Goal: Share content: Share content

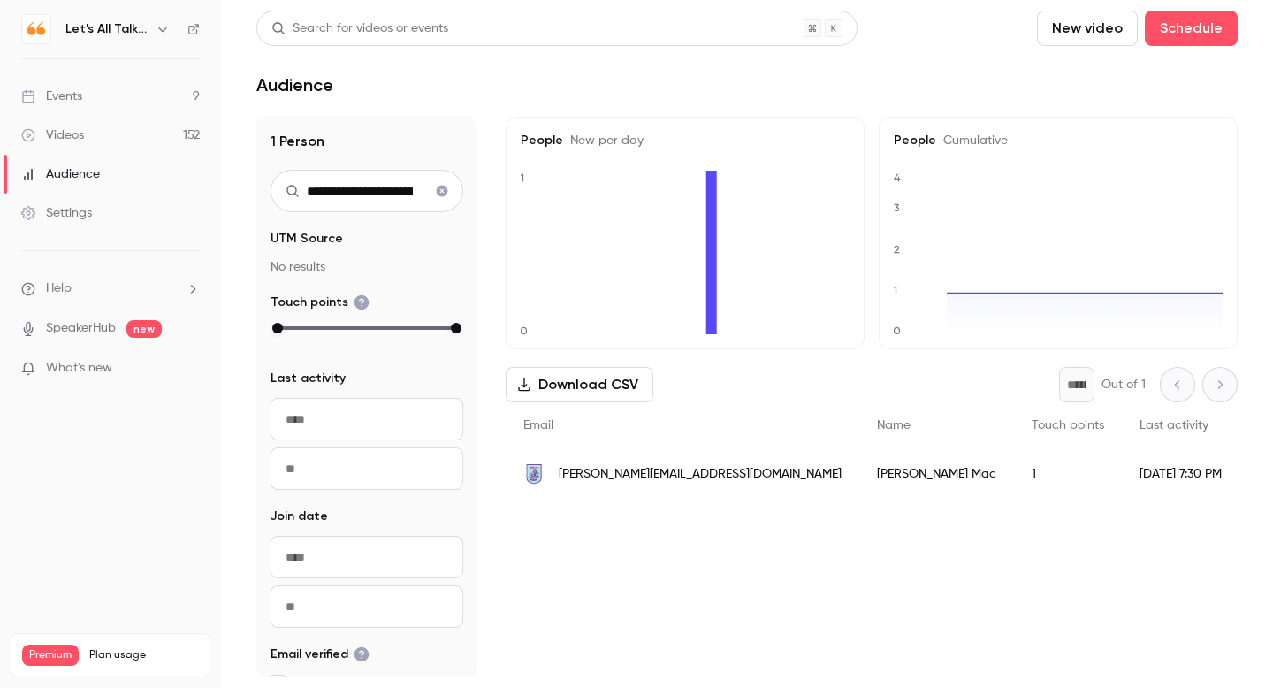
click at [162, 31] on icon "button" at bounding box center [162, 29] width 8 height 4
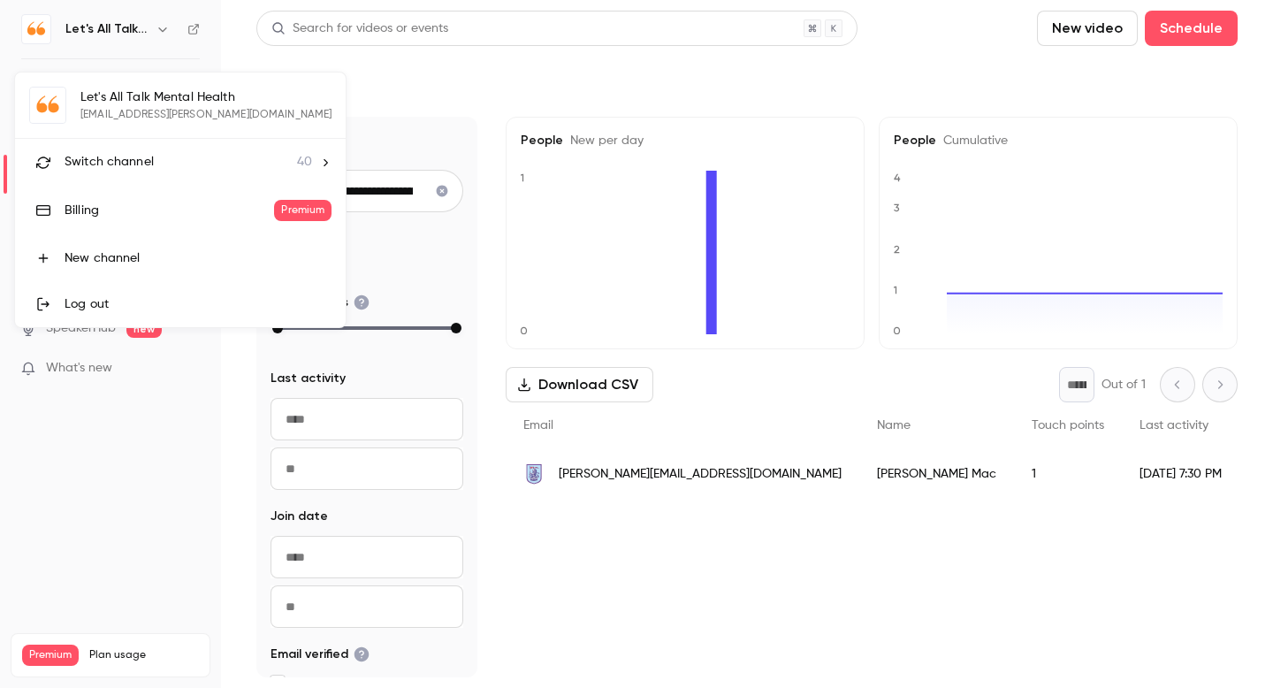
click at [115, 162] on span "Switch channel" at bounding box center [109, 162] width 89 height 19
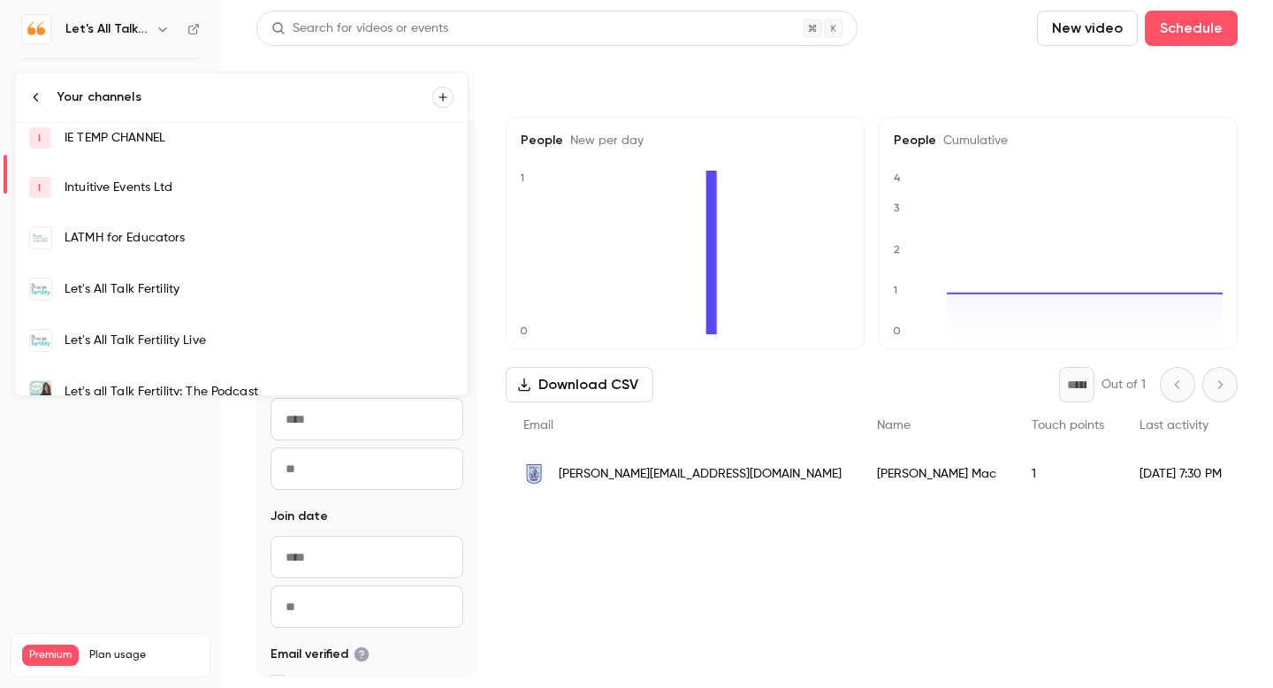
scroll to position [293, 0]
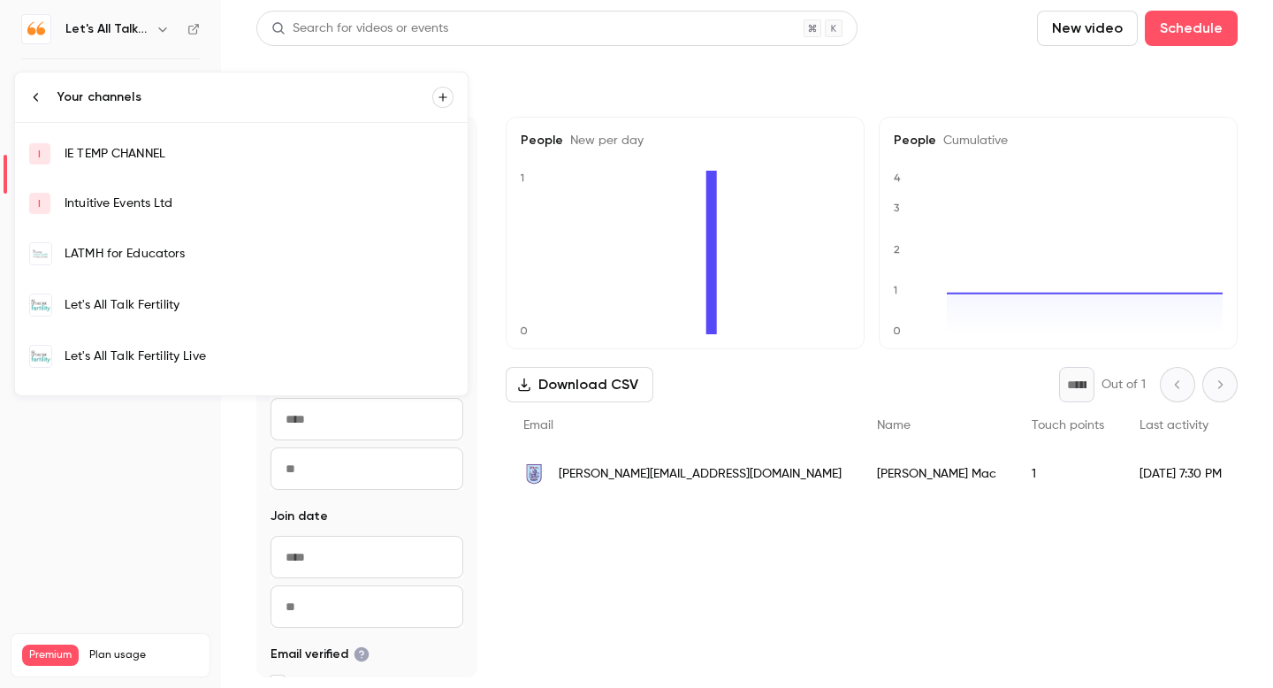
click at [156, 256] on div "LATMH for Educators" at bounding box center [259, 254] width 389 height 18
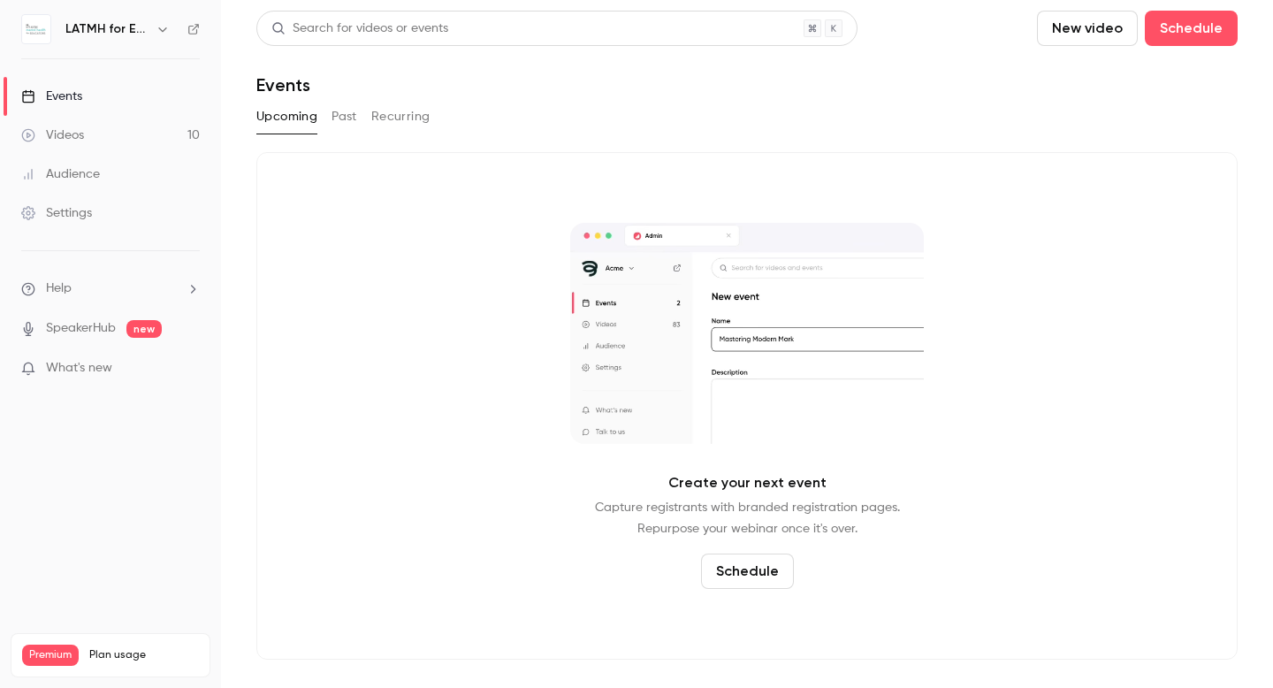
click at [88, 136] on link "Videos 10" at bounding box center [110, 135] width 221 height 39
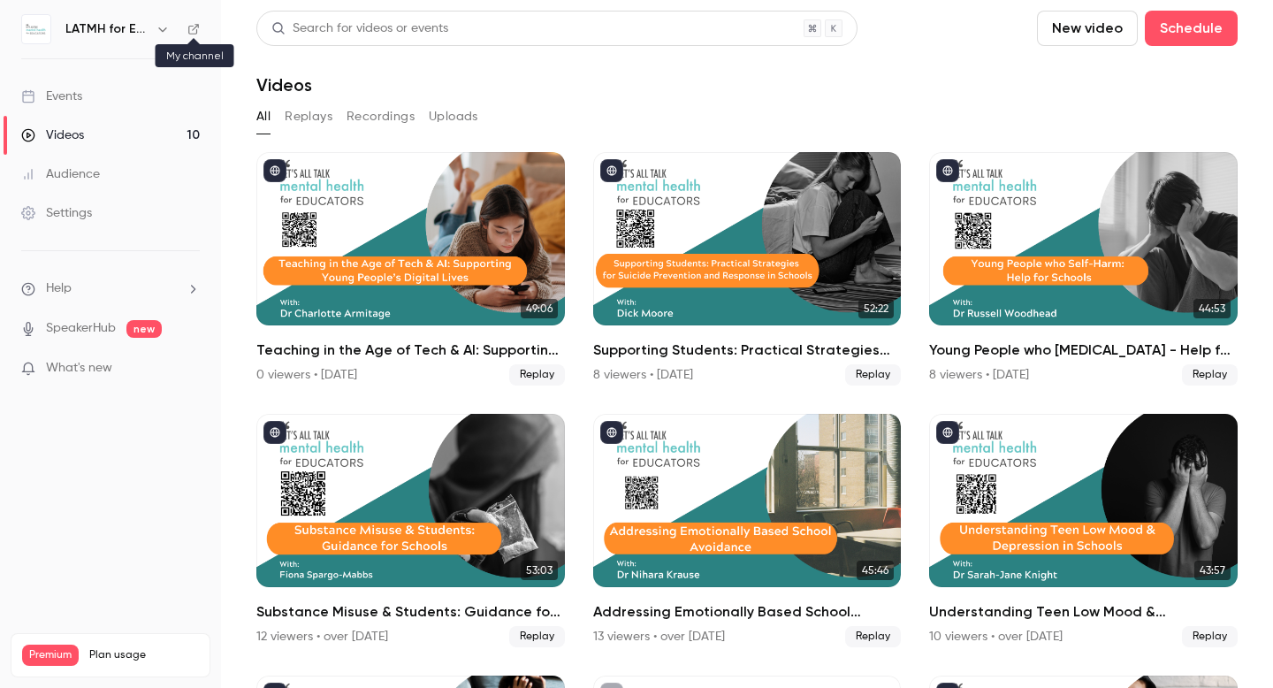
click at [194, 29] on icon at bounding box center [193, 29] width 11 height 11
click at [162, 31] on icon "button" at bounding box center [162, 29] width 8 height 4
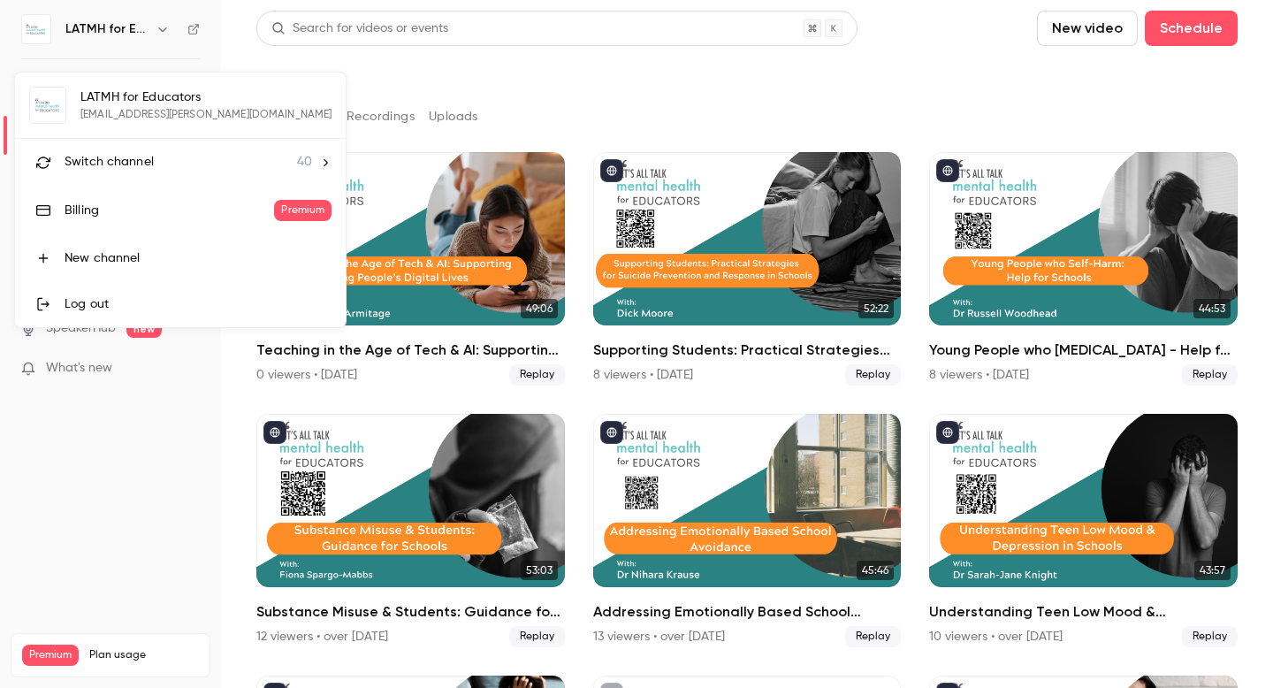
click at [134, 161] on span "Switch channel" at bounding box center [109, 162] width 89 height 19
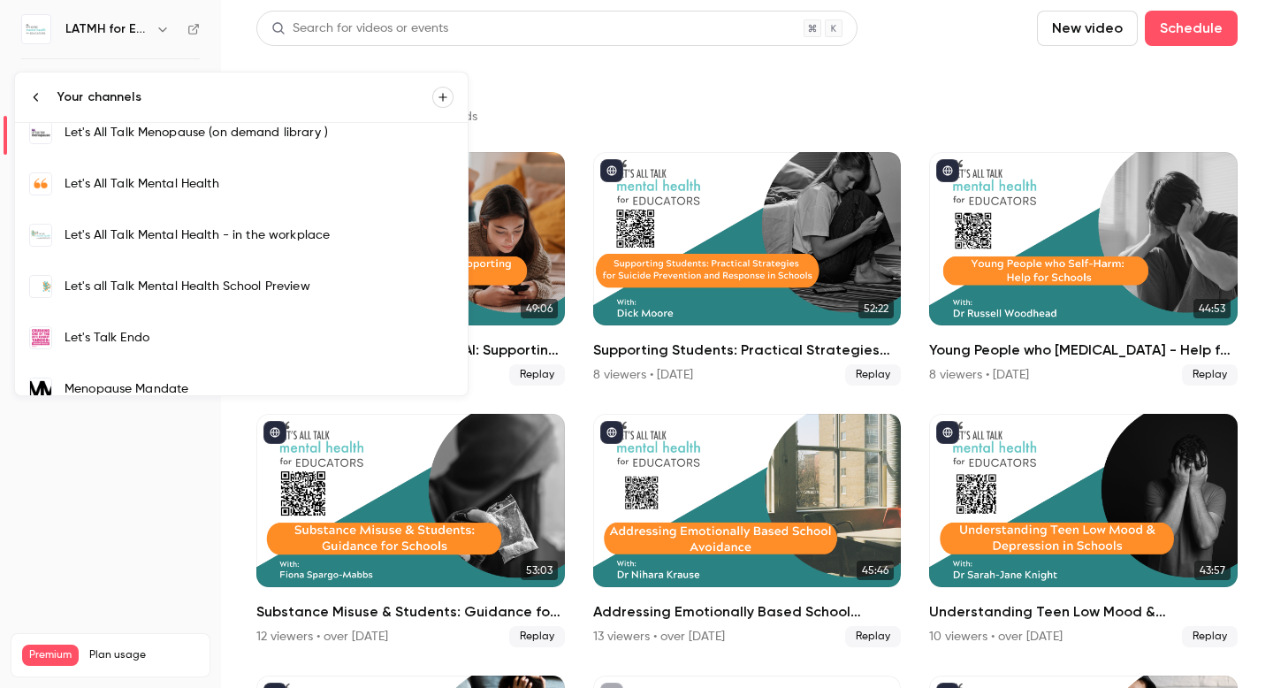
scroll to position [709, 0]
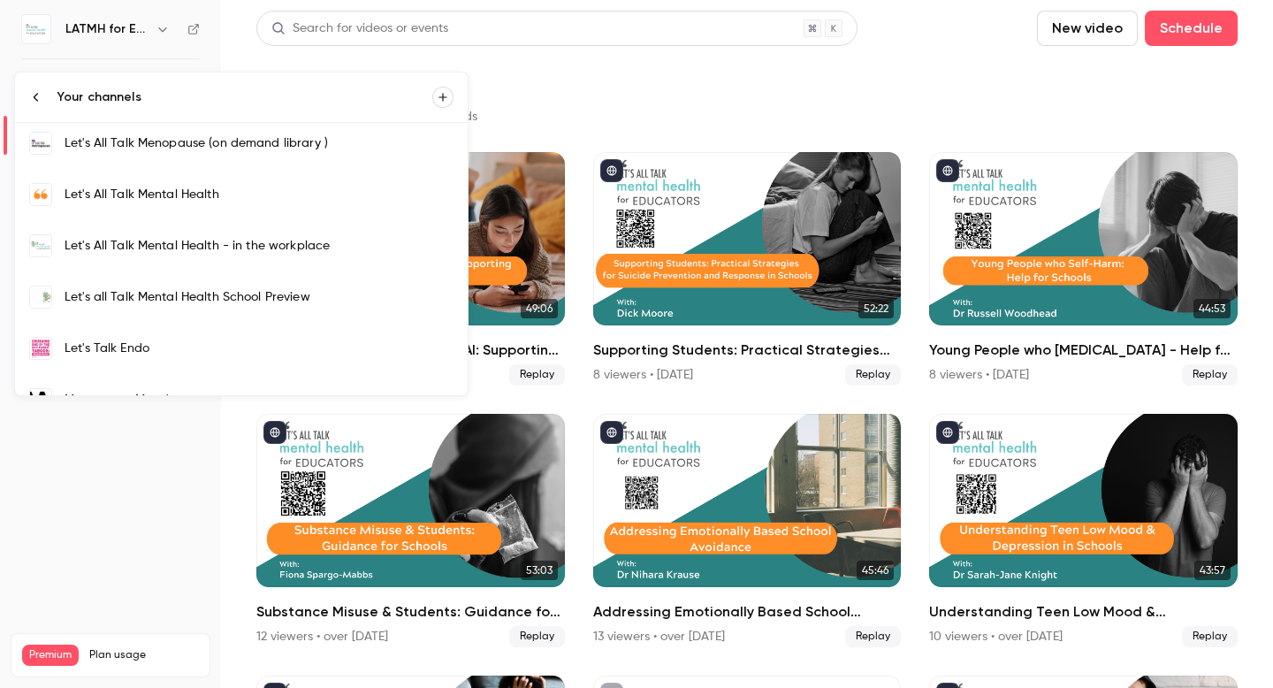
click at [201, 215] on link "Let's All Talk Mental Health" at bounding box center [241, 194] width 453 height 51
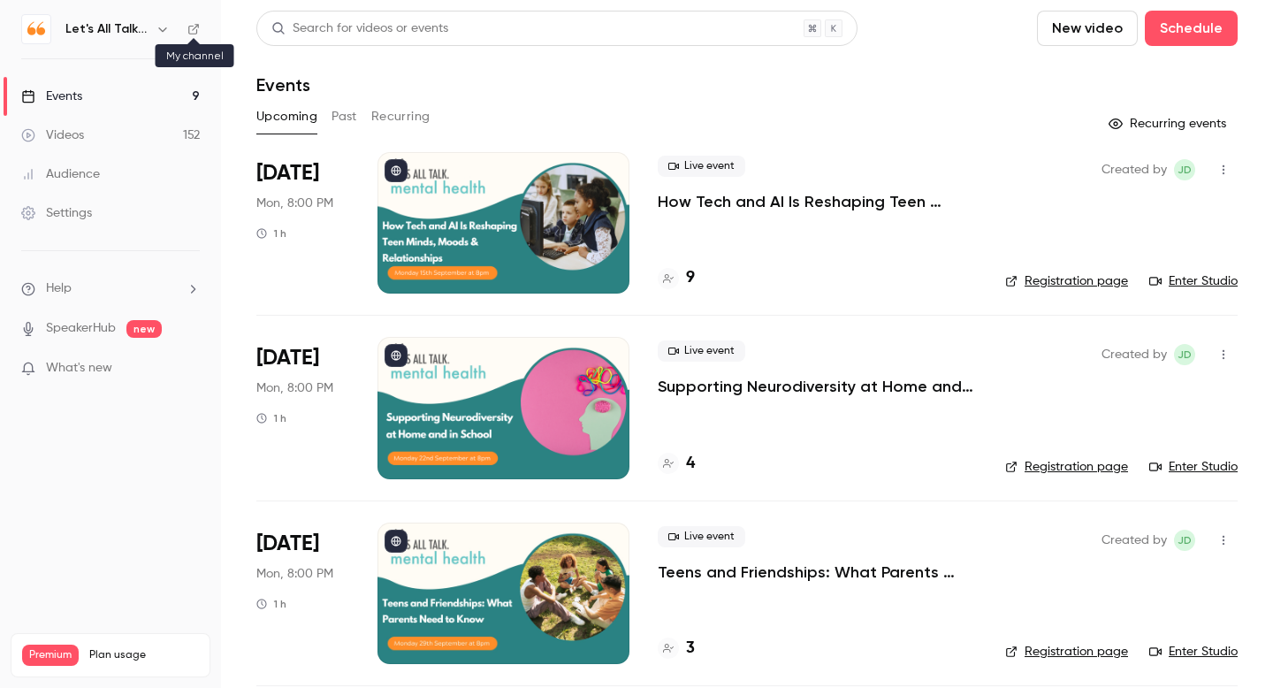
click at [197, 25] on icon at bounding box center [193, 29] width 11 height 11
click at [88, 130] on link "Videos 152" at bounding box center [110, 135] width 221 height 39
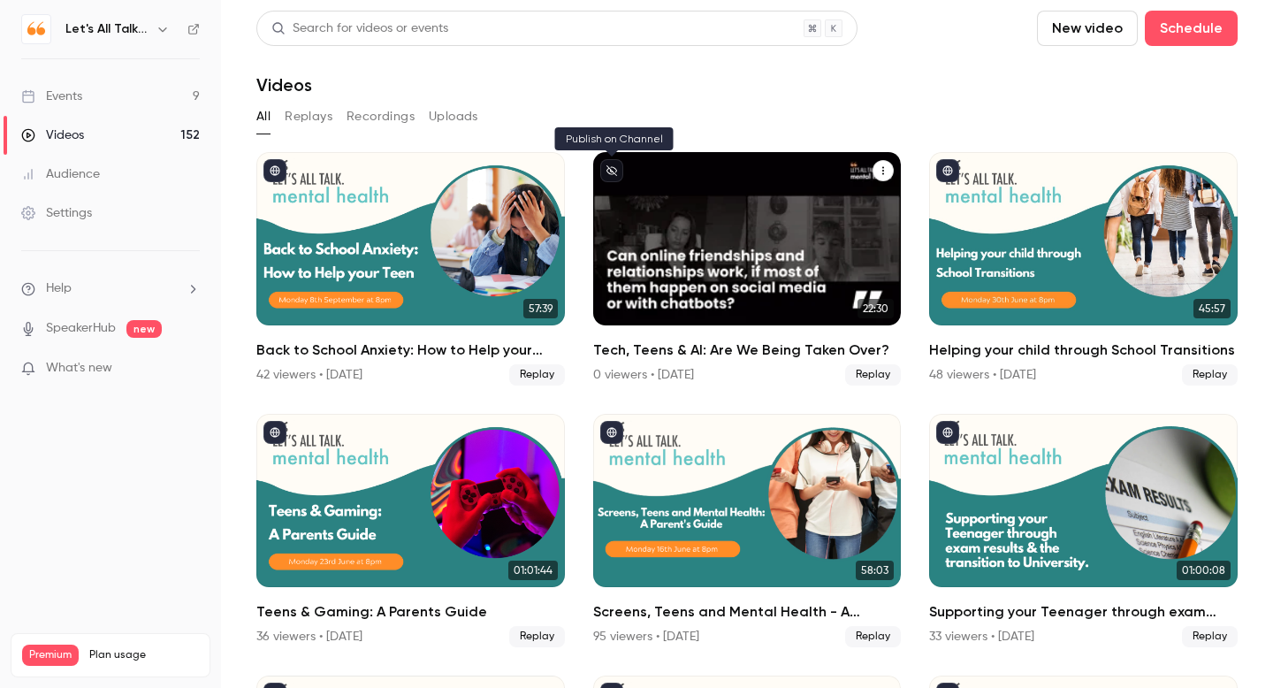
click at [610, 164] on button "unpublished" at bounding box center [611, 170] width 23 height 23
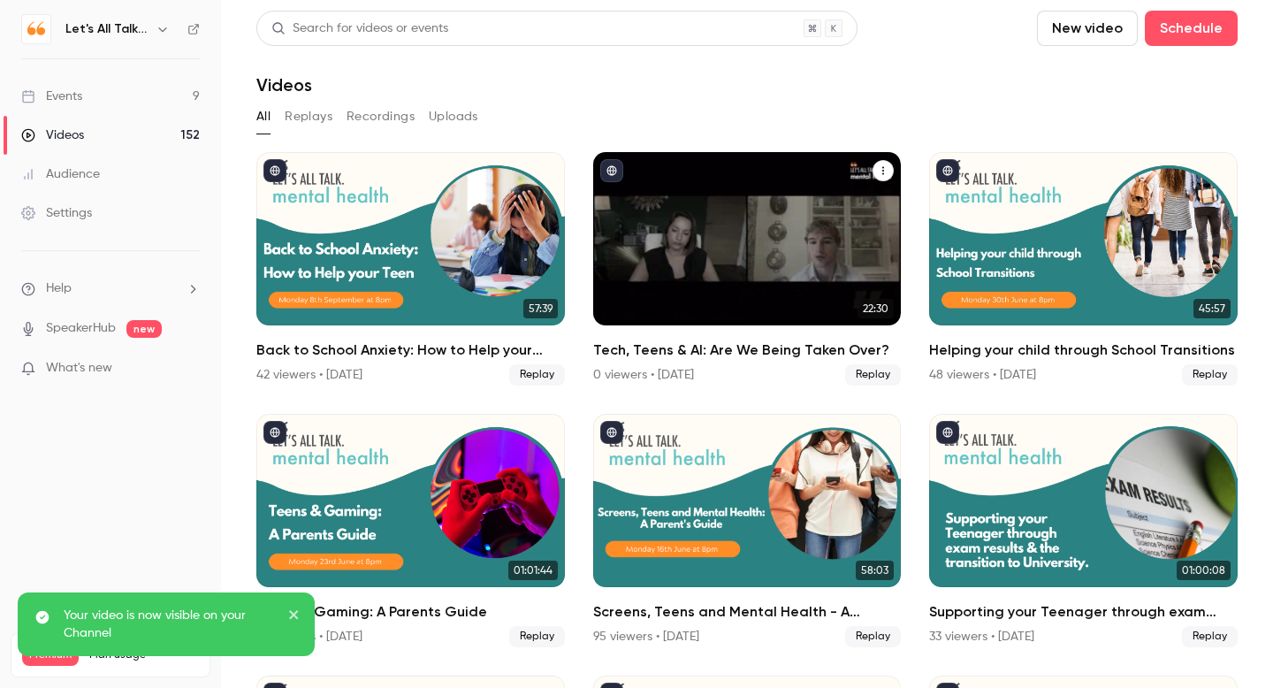
click at [776, 223] on div "Tech, Teens & AI: Are We Being Taken Over?" at bounding box center [747, 238] width 309 height 173
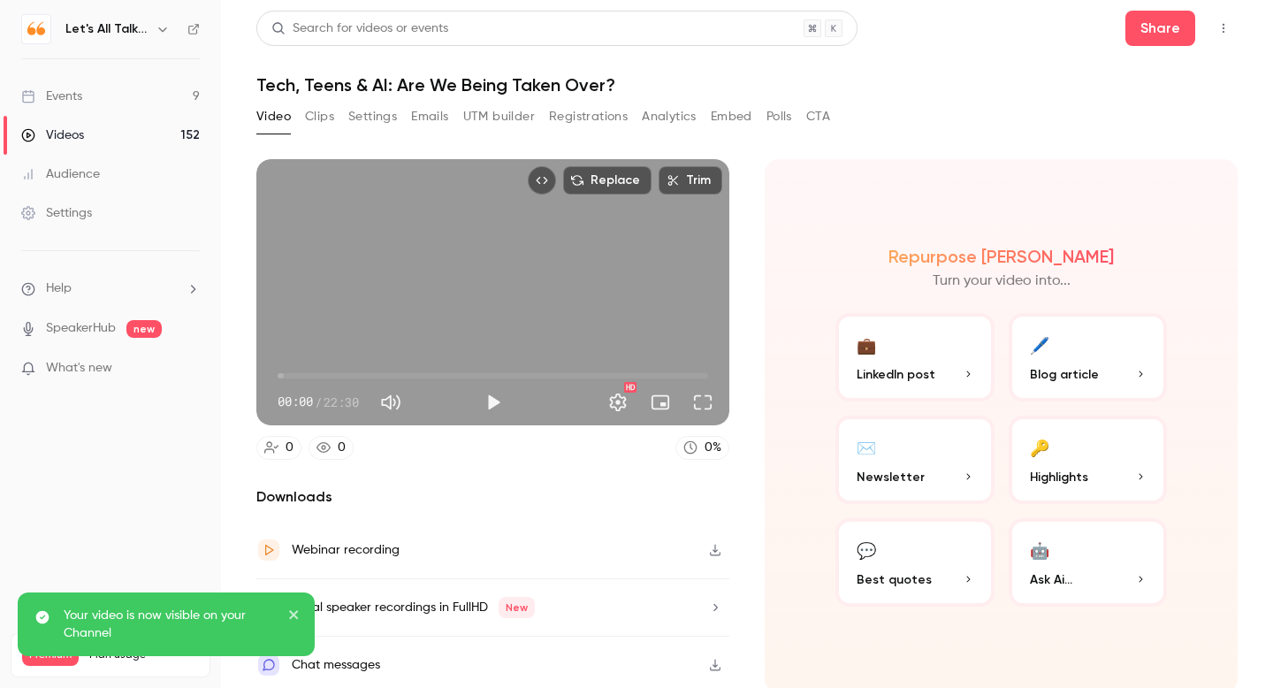
click at [1222, 35] on button "Top Bar Actions" at bounding box center [1224, 28] width 28 height 28
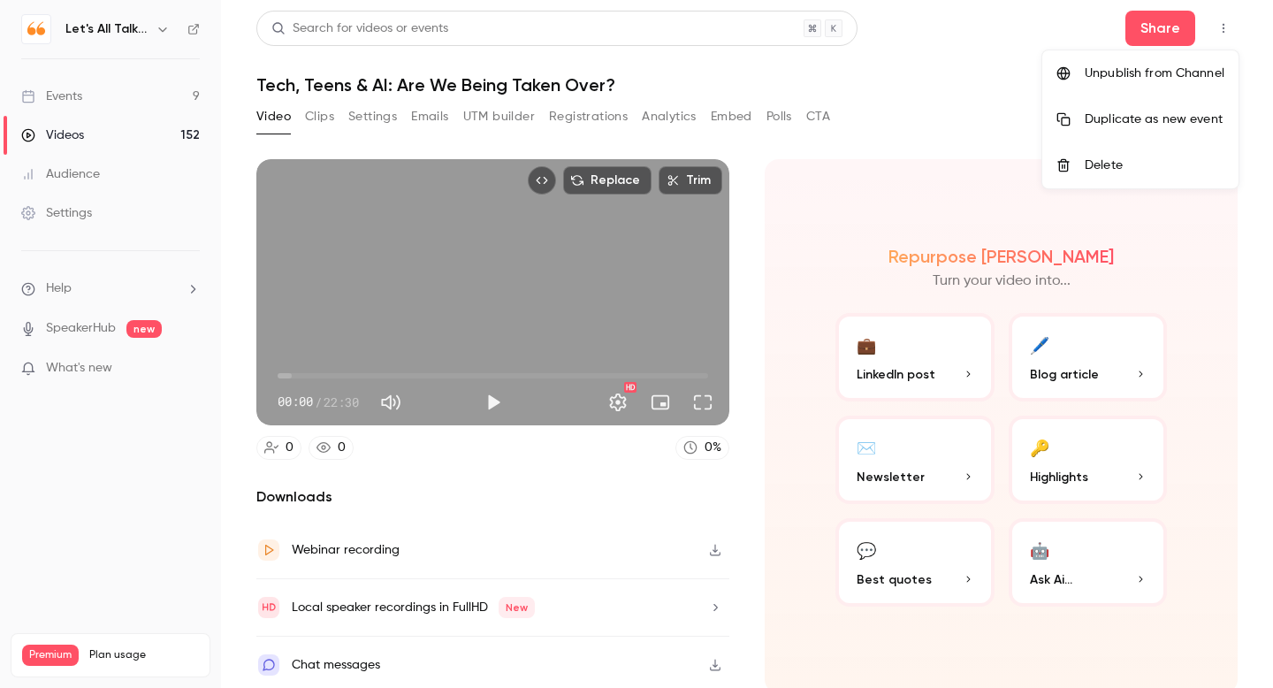
click at [1166, 30] on div at bounding box center [636, 344] width 1273 height 688
click at [1166, 30] on button "Share" at bounding box center [1161, 28] width 70 height 35
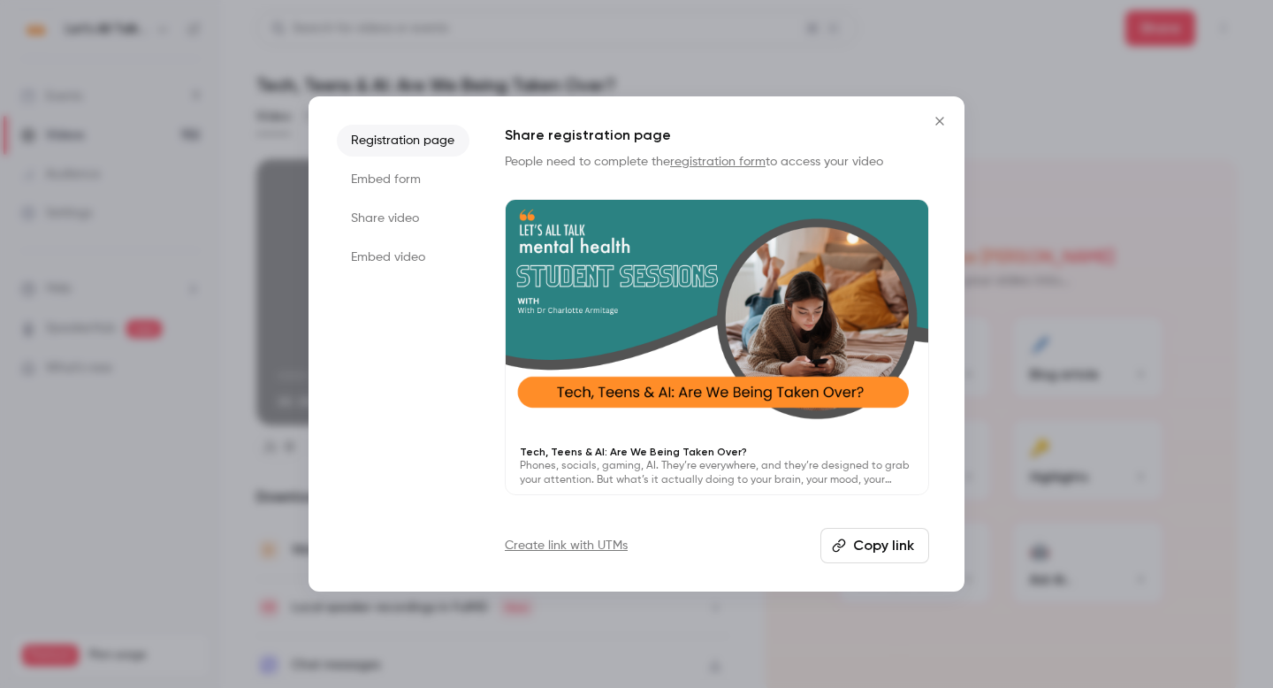
click at [866, 554] on button "Copy link" at bounding box center [875, 545] width 109 height 35
